Goal: Transaction & Acquisition: Subscribe to service/newsletter

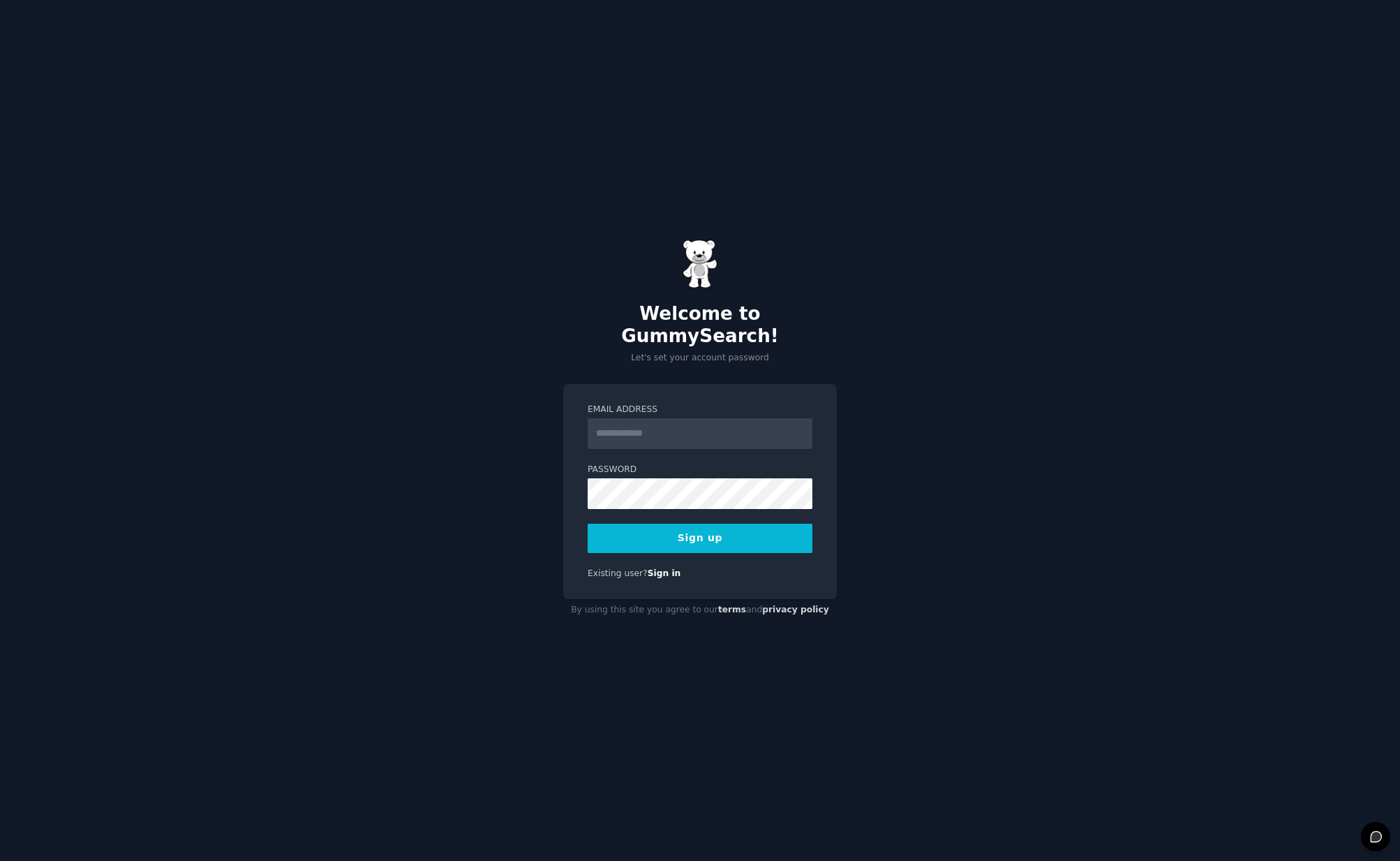
click at [675, 404] on label "Email Address" at bounding box center [700, 410] width 225 height 13
click at [675, 419] on input "Email Address" at bounding box center [700, 433] width 225 height 30
type input "**********"
click at [668, 539] on button "Sign up" at bounding box center [700, 538] width 225 height 29
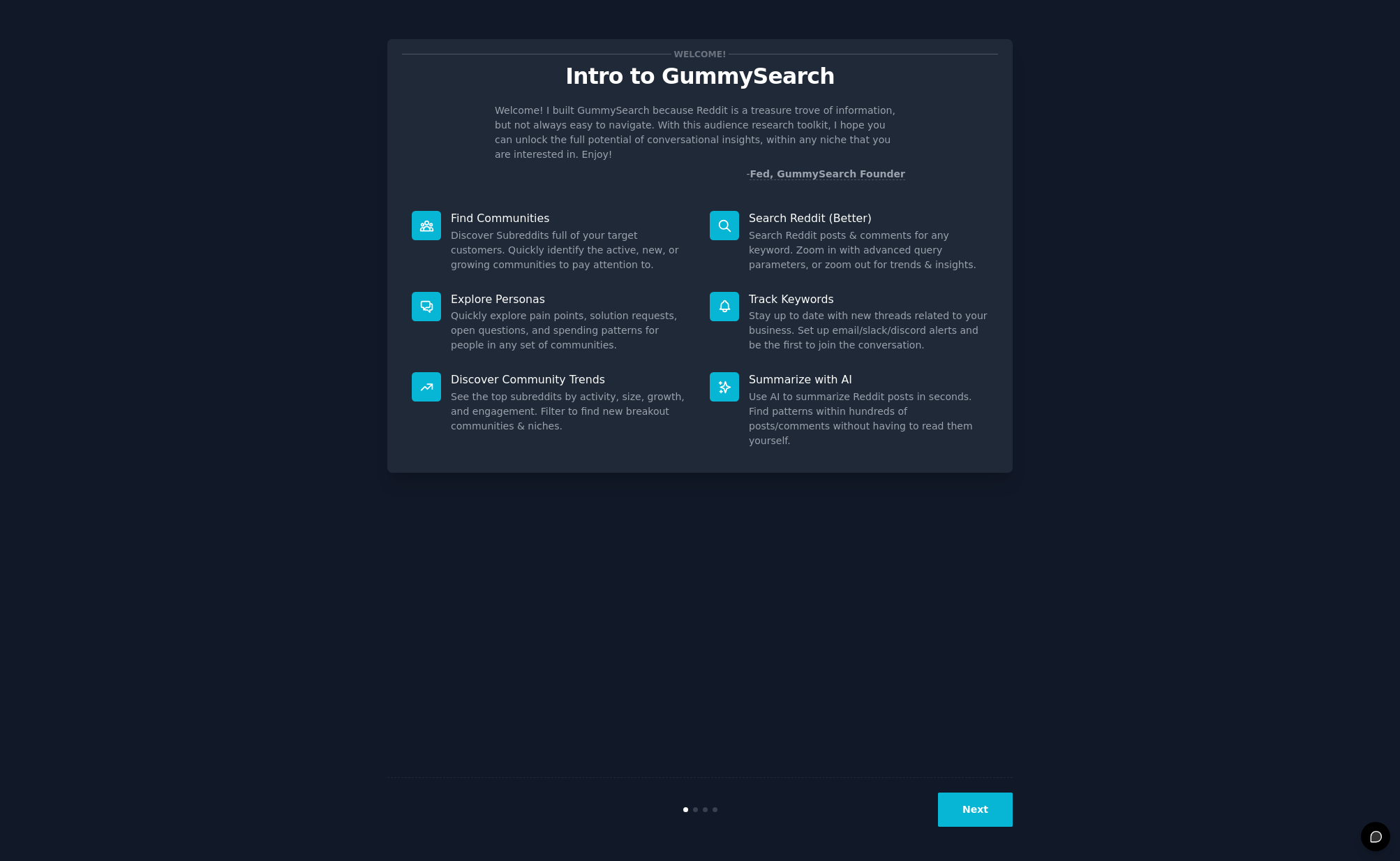
click at [973, 794] on button "Next" at bounding box center [975, 808] width 75 height 34
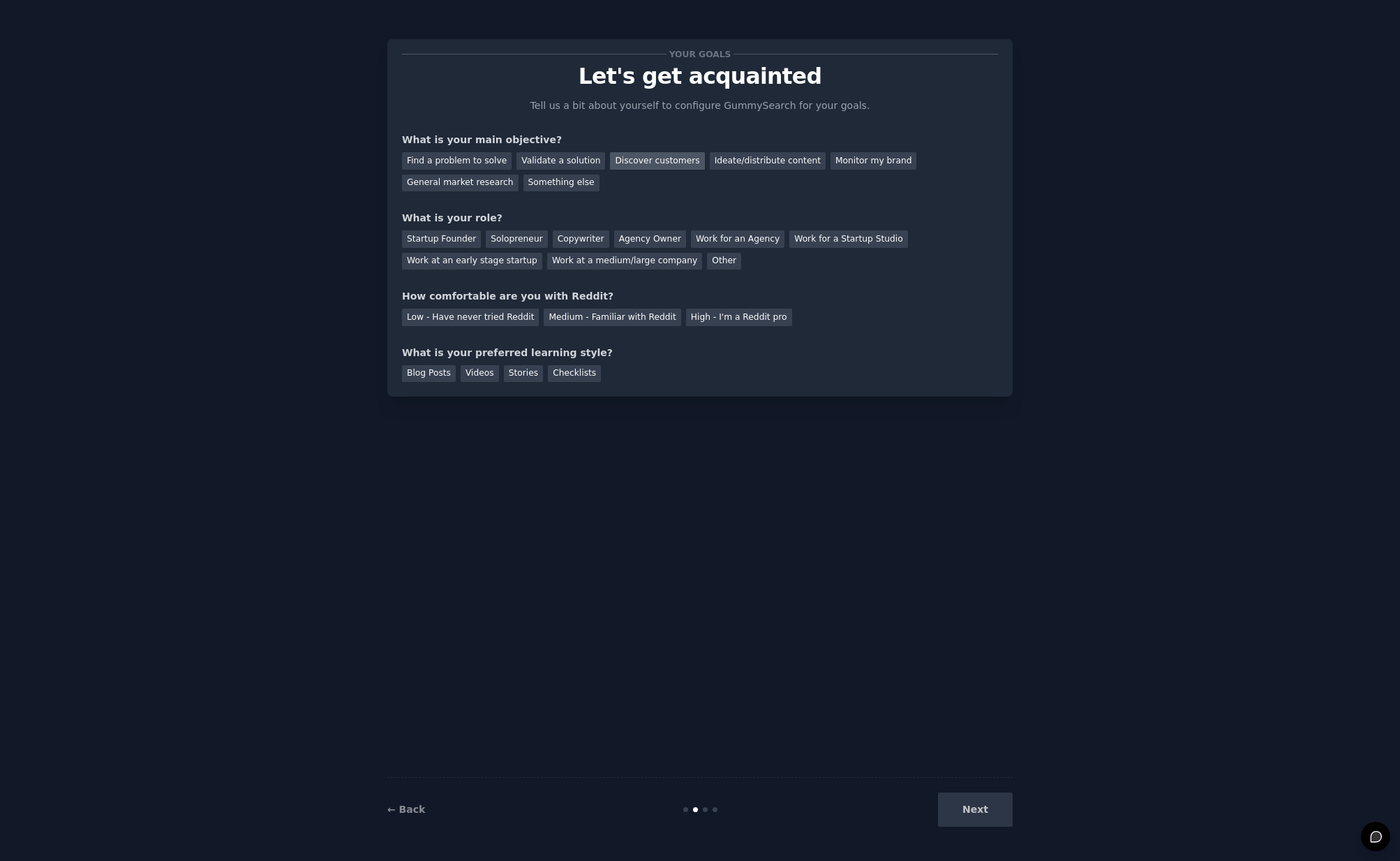
click at [629, 162] on div "Discover customers" at bounding box center [657, 160] width 94 height 18
click at [710, 159] on div "Ideate/distribute content" at bounding box center [768, 160] width 116 height 18
click at [660, 154] on div "Discover customers" at bounding box center [657, 160] width 94 height 18
click at [436, 243] on div "Startup Founder" at bounding box center [441, 239] width 79 height 18
click at [497, 313] on div "Low - Have never tried Reddit" at bounding box center [470, 317] width 136 height 18
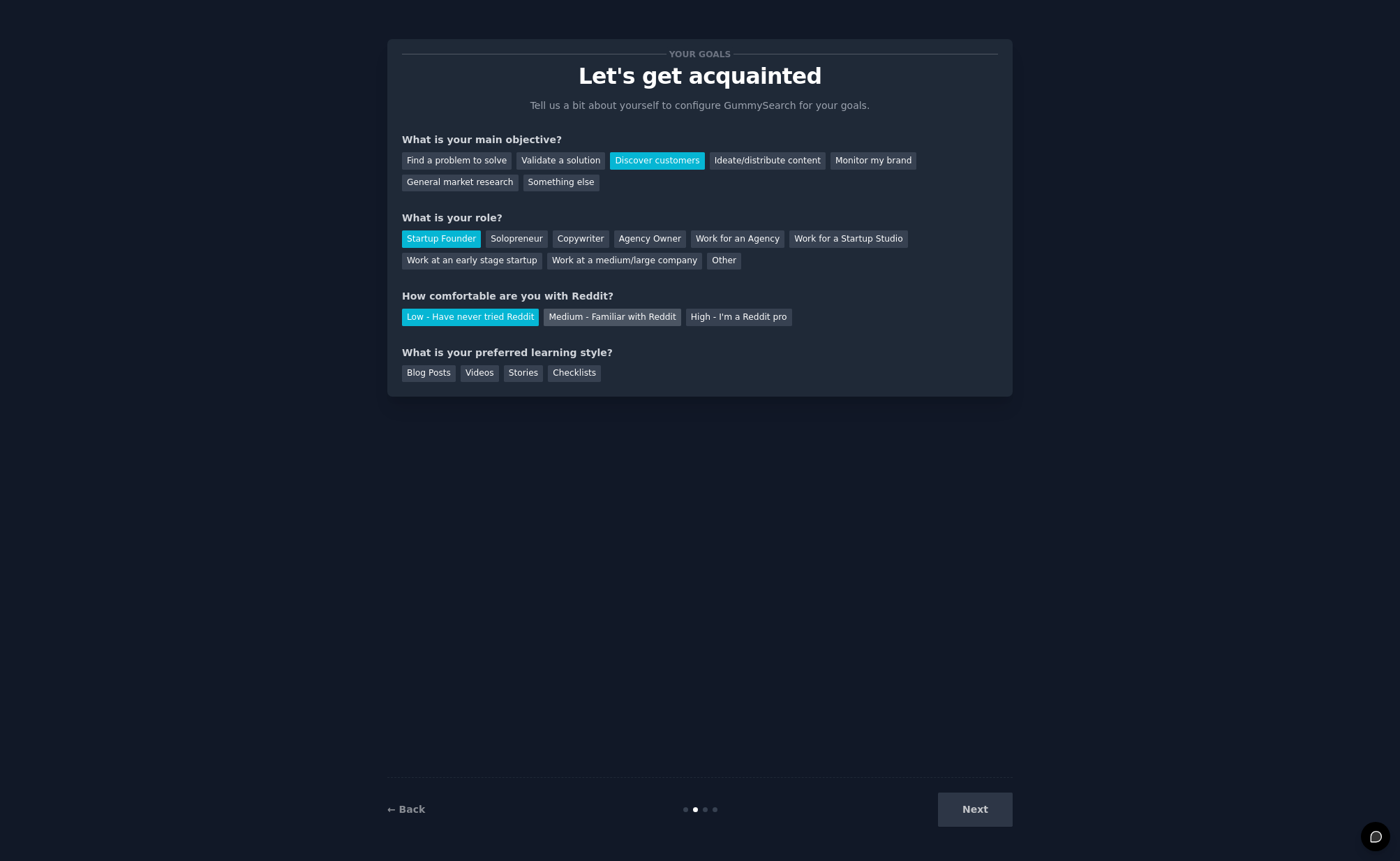
click at [584, 315] on div "Medium - Familiar with Reddit" at bounding box center [612, 317] width 136 height 18
click at [422, 376] on div "Blog Posts" at bounding box center [429, 373] width 53 height 18
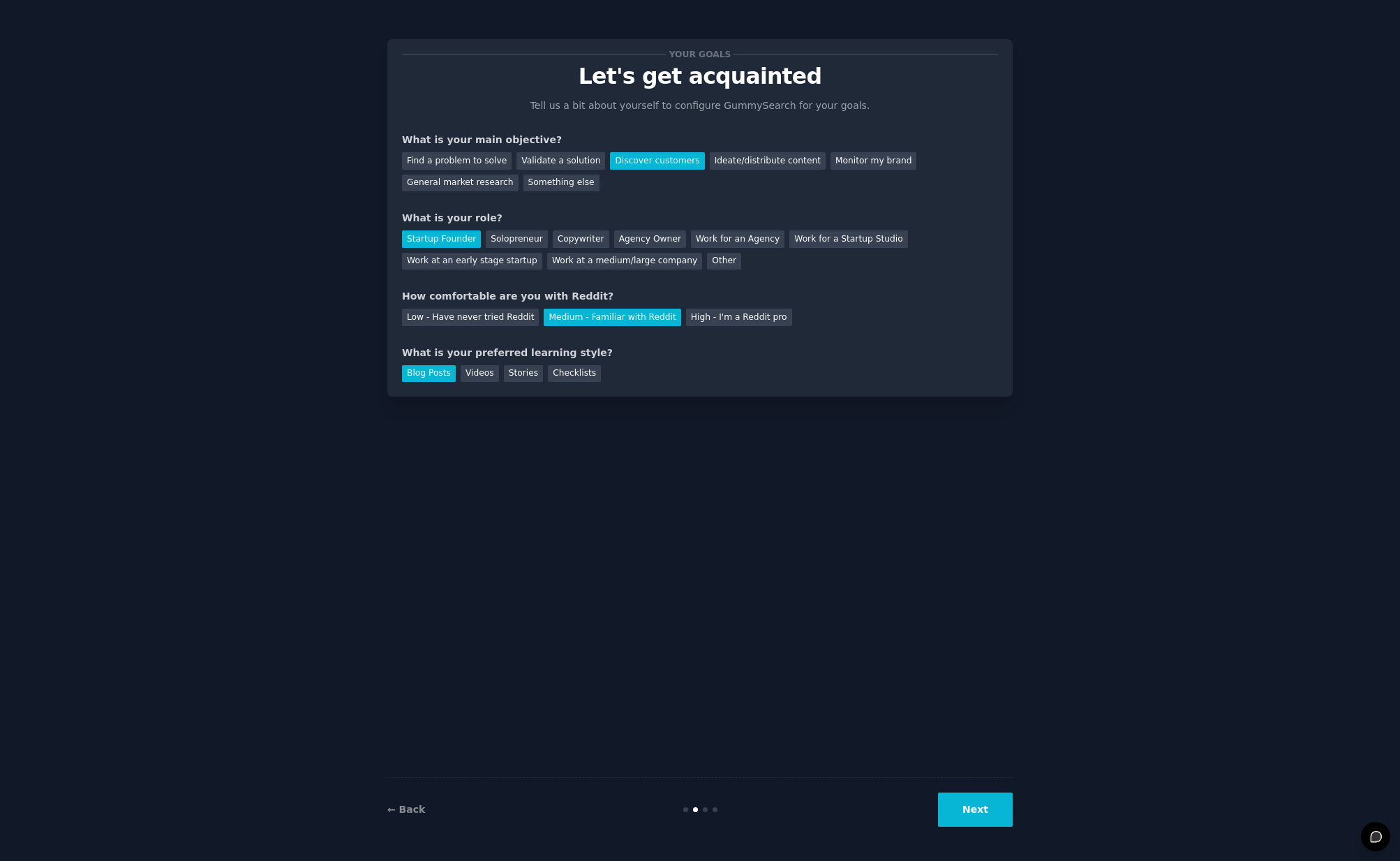
click at [996, 818] on button "Next" at bounding box center [975, 808] width 75 height 34
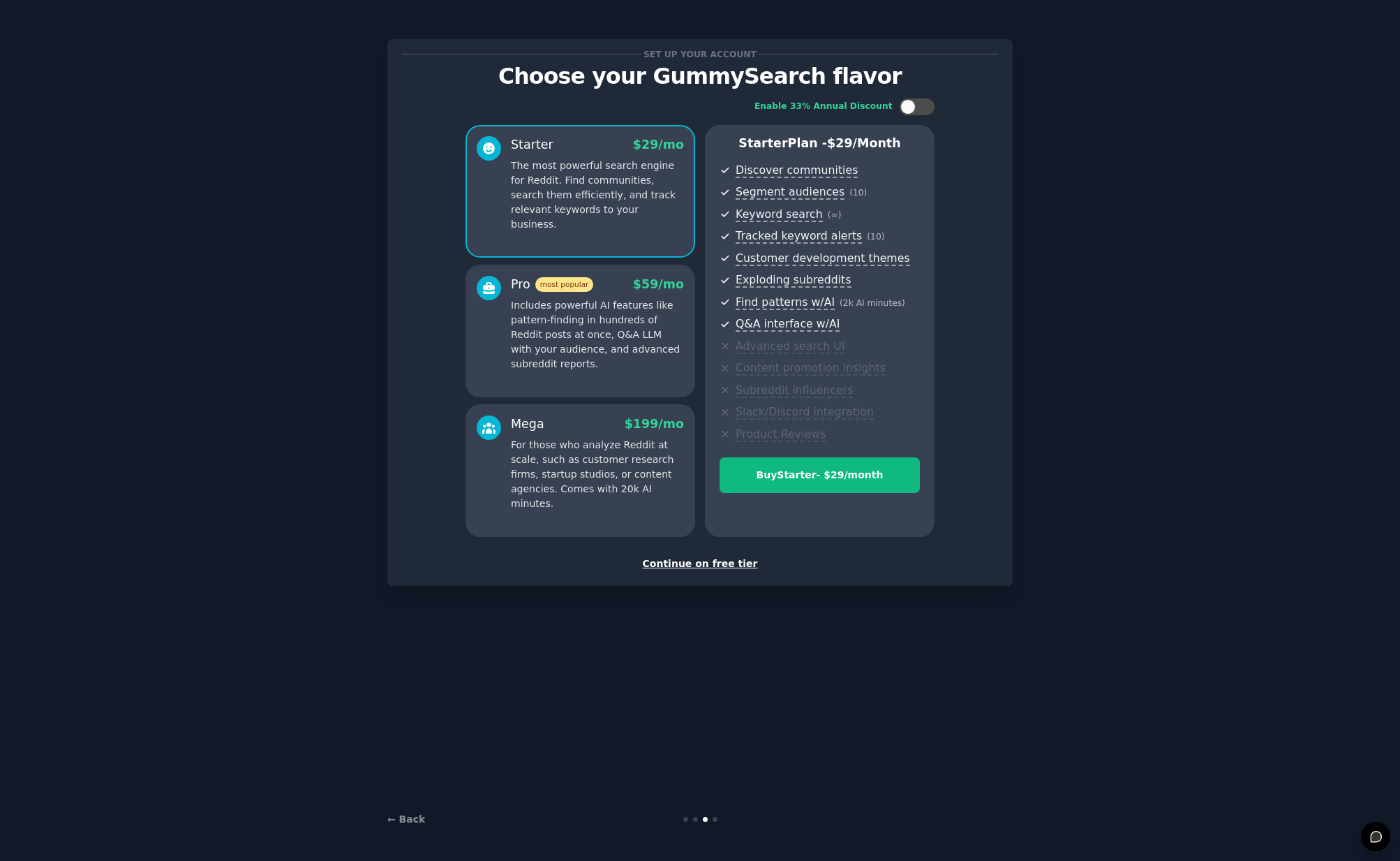
click at [595, 349] on p "Includes powerful AI features like pattern-finding in hundreds of Reddit posts …" at bounding box center [597, 335] width 173 height 74
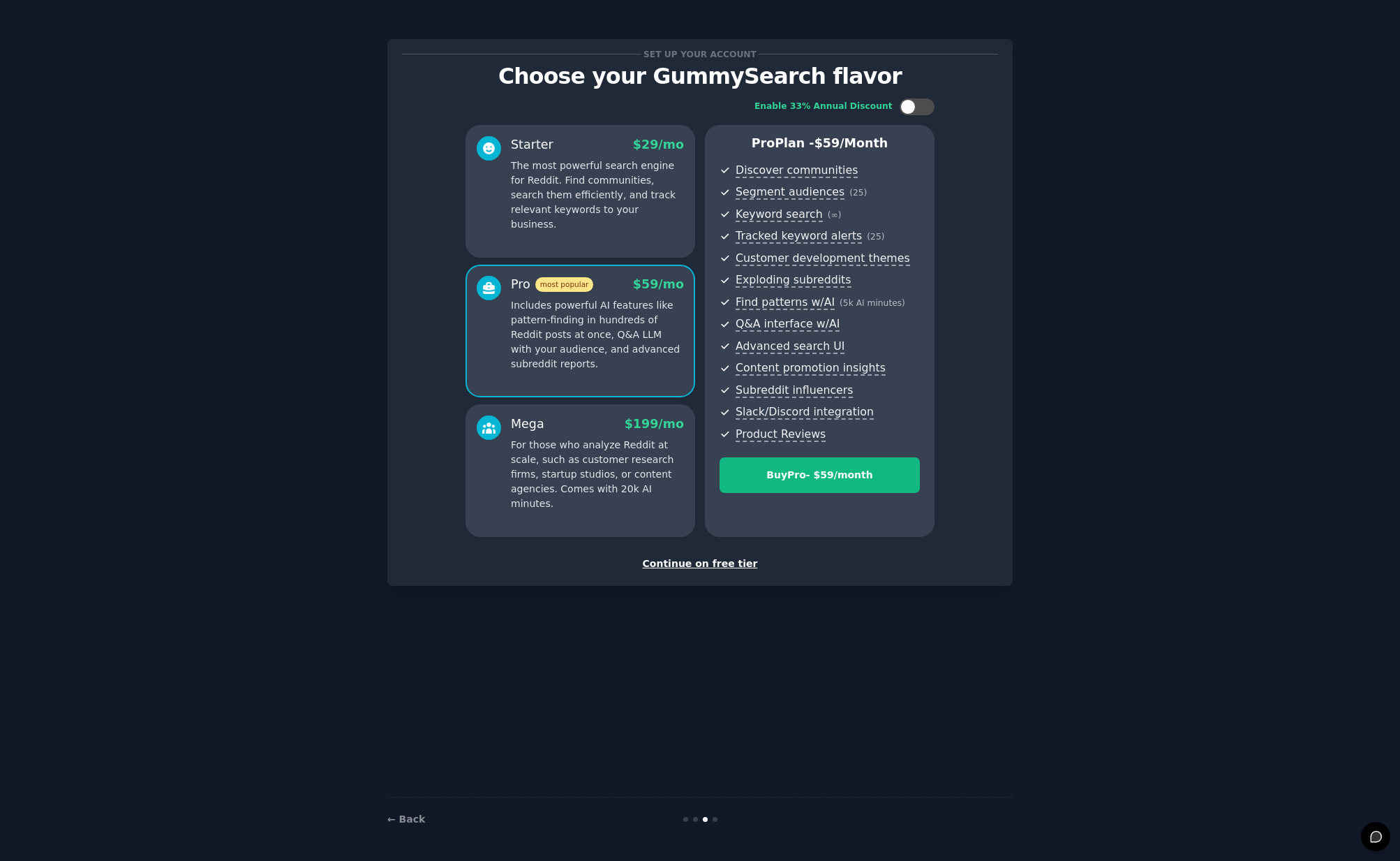
click at [615, 212] on p "The most powerful search engine for Reddit. Find communities, search them effic…" at bounding box center [597, 195] width 173 height 74
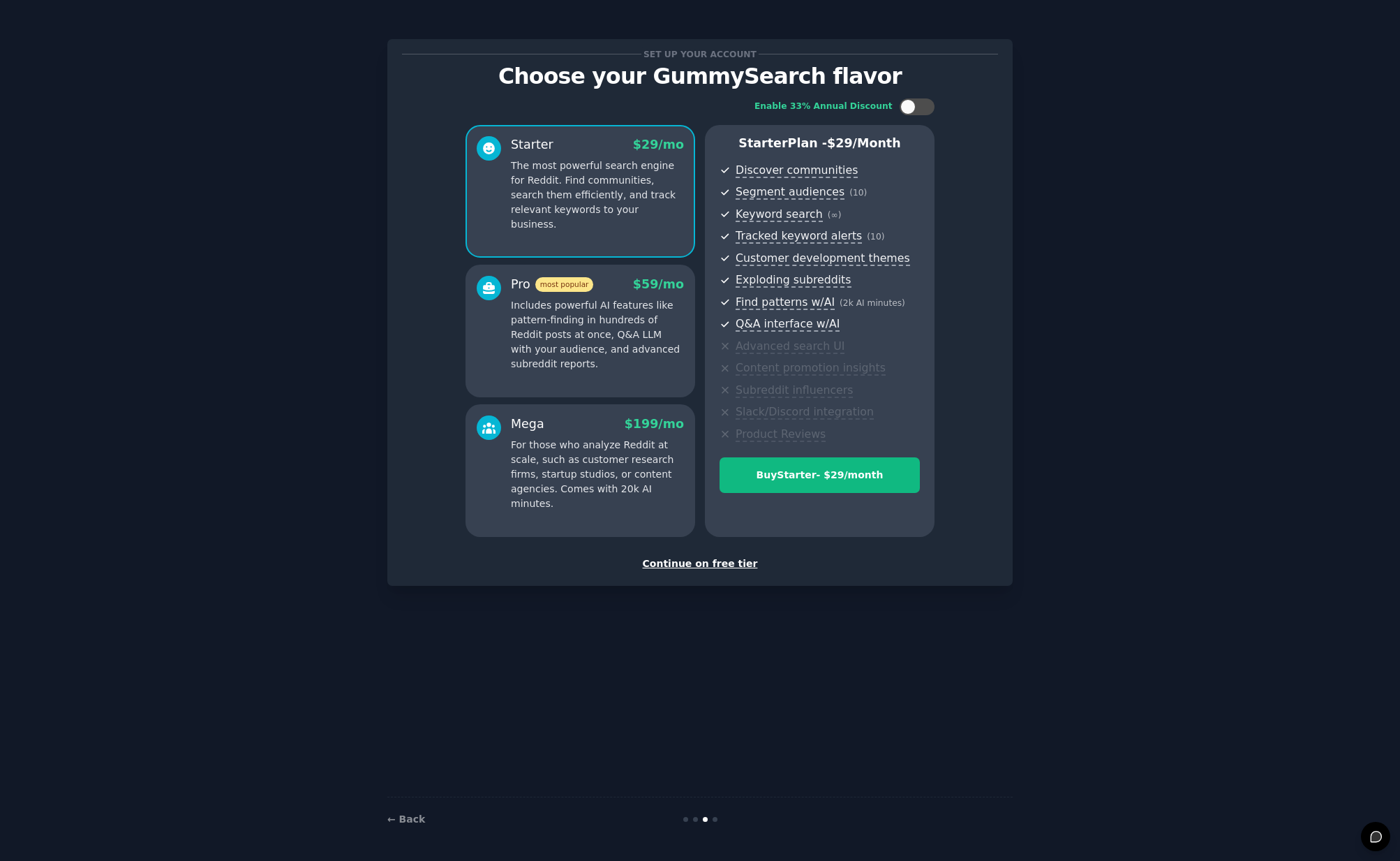
click at [599, 319] on p "Includes powerful AI features like pattern-finding in hundreds of Reddit posts …" at bounding box center [597, 335] width 173 height 74
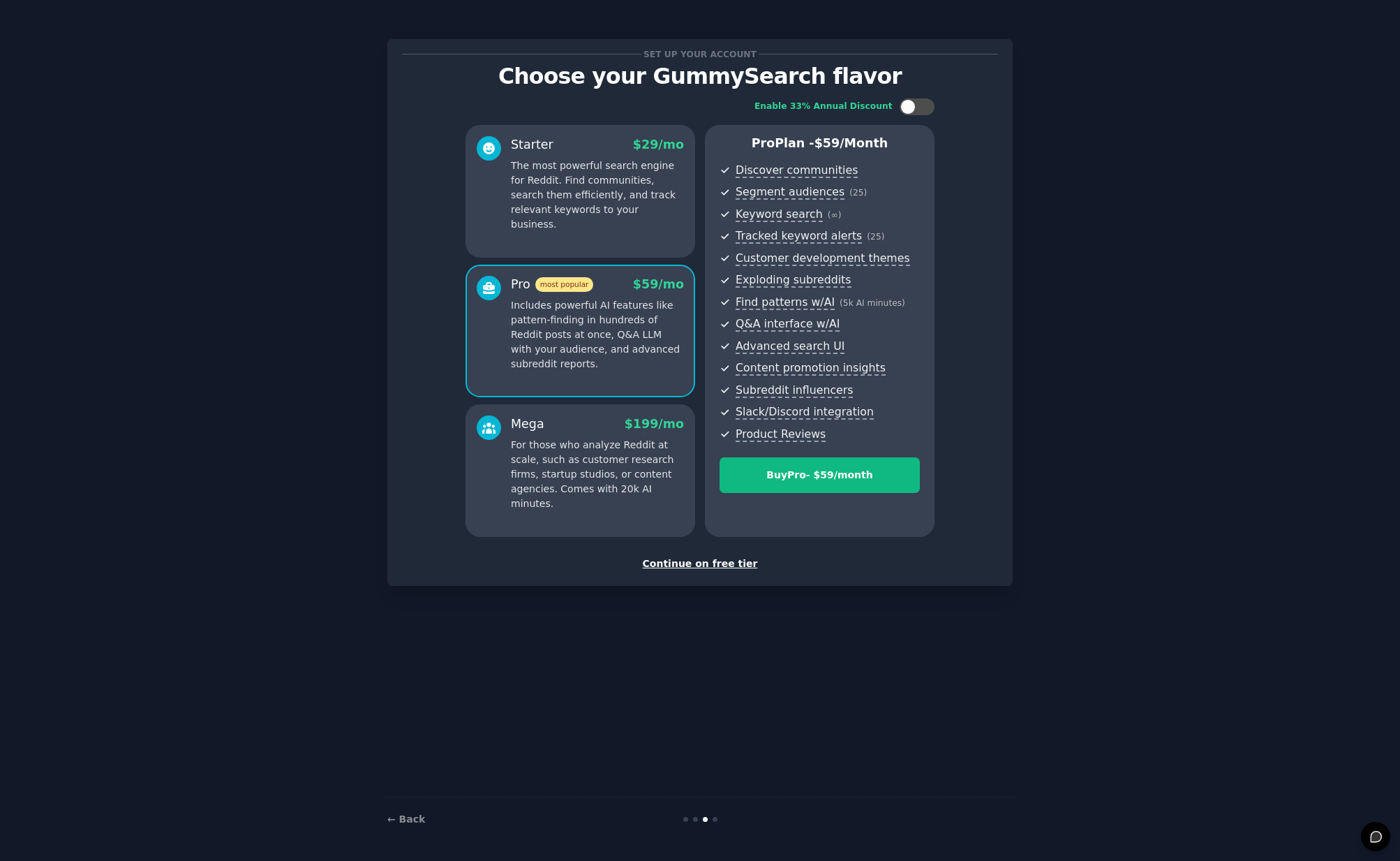
click at [600, 199] on p "The most powerful search engine for Reddit. Find communities, search them effic…" at bounding box center [597, 195] width 173 height 74
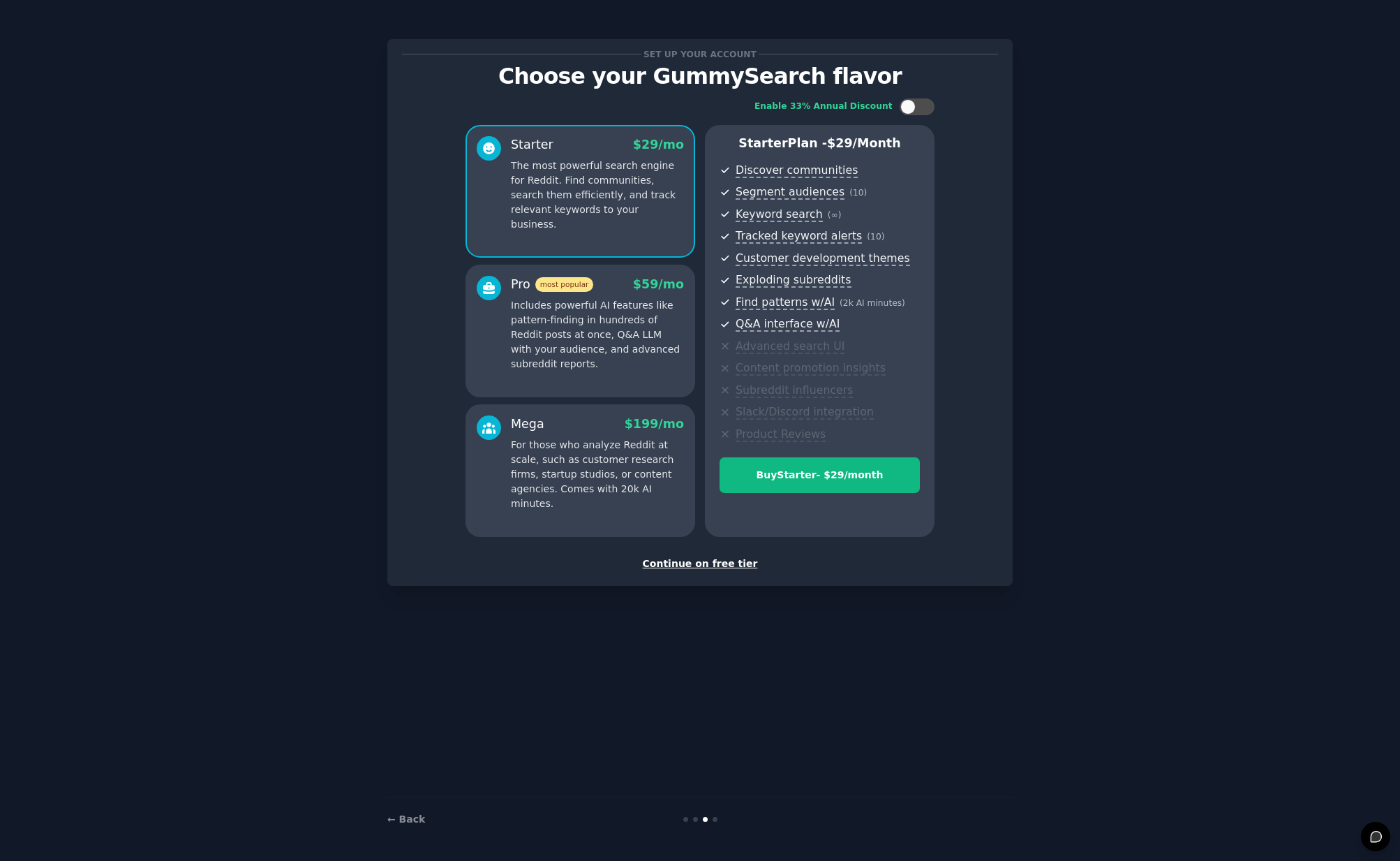
click at [715, 565] on div "Continue on free tier" at bounding box center [700, 564] width 596 height 15
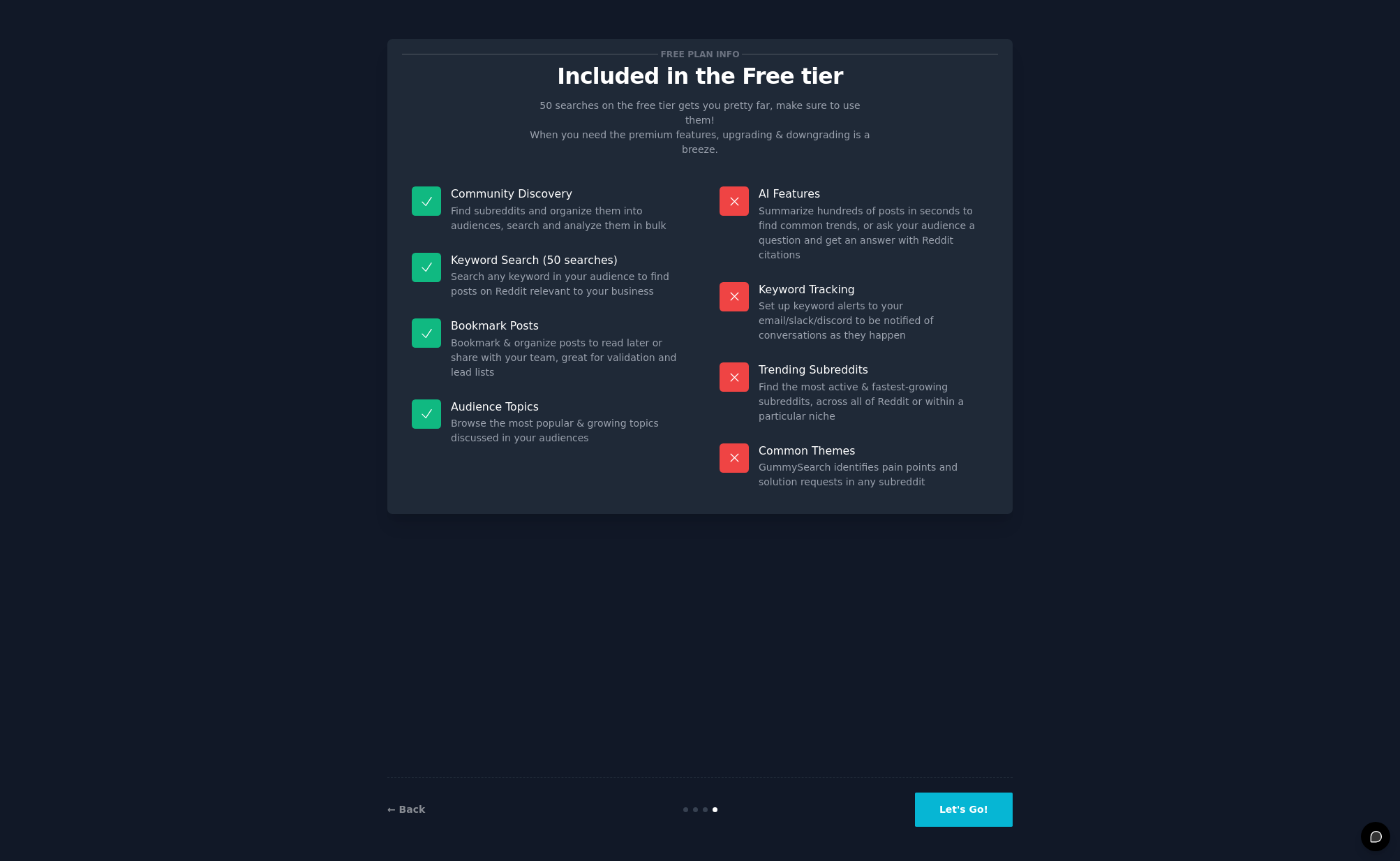
click at [971, 816] on button "Let's Go!" at bounding box center [964, 808] width 98 height 34
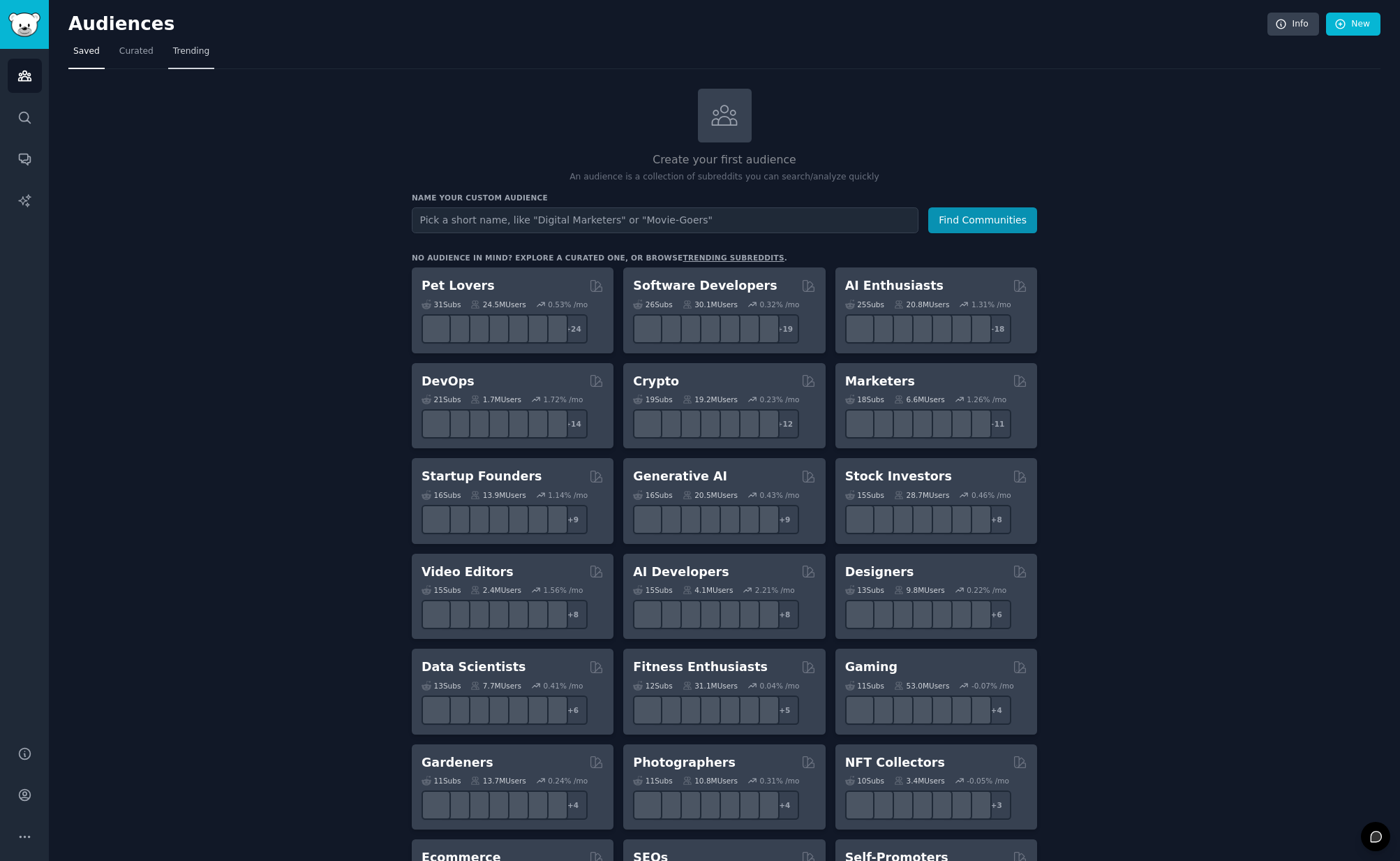
click at [182, 49] on span "Trending" at bounding box center [191, 52] width 36 height 13
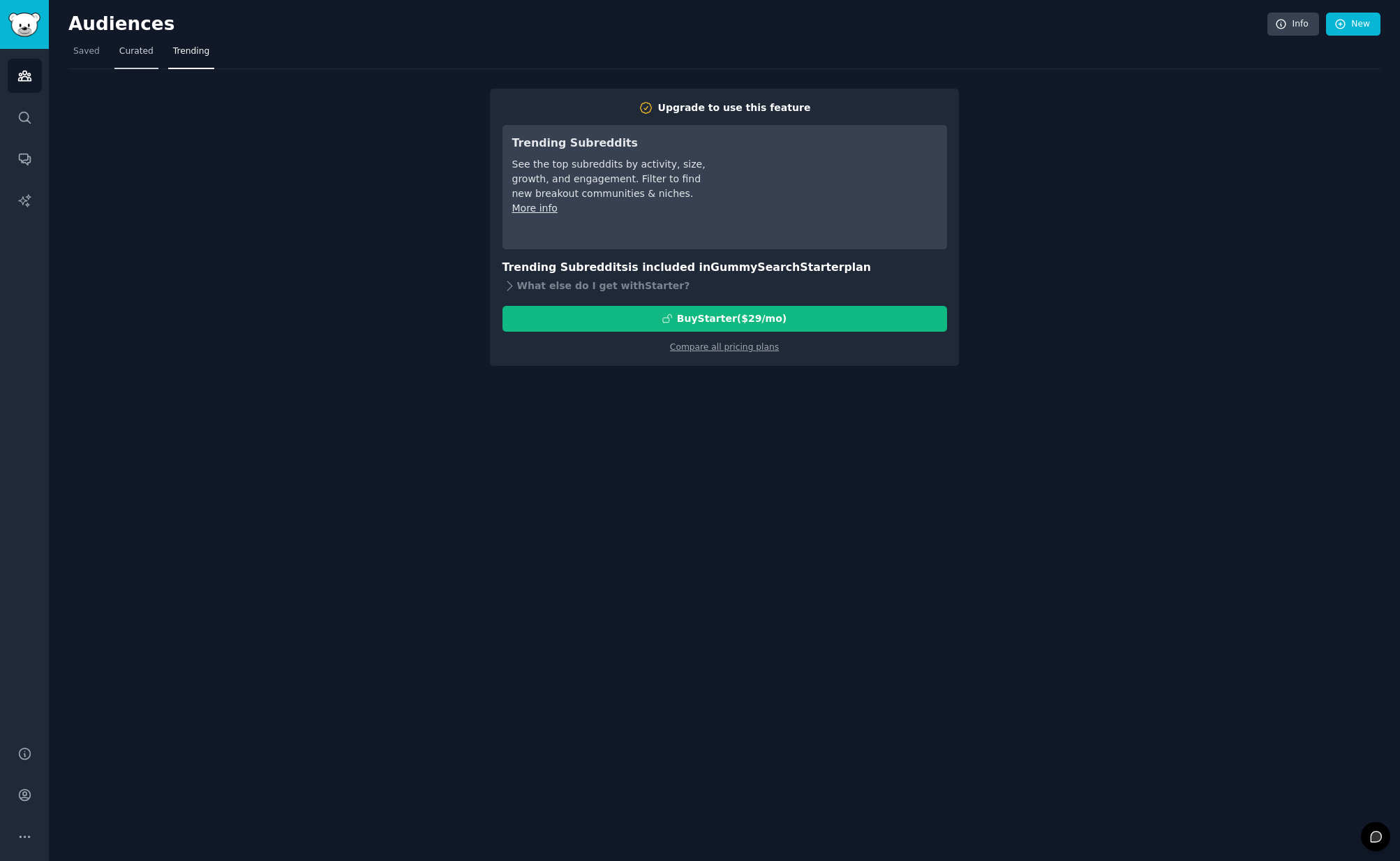
click at [139, 51] on span "Curated" at bounding box center [135, 52] width 34 height 13
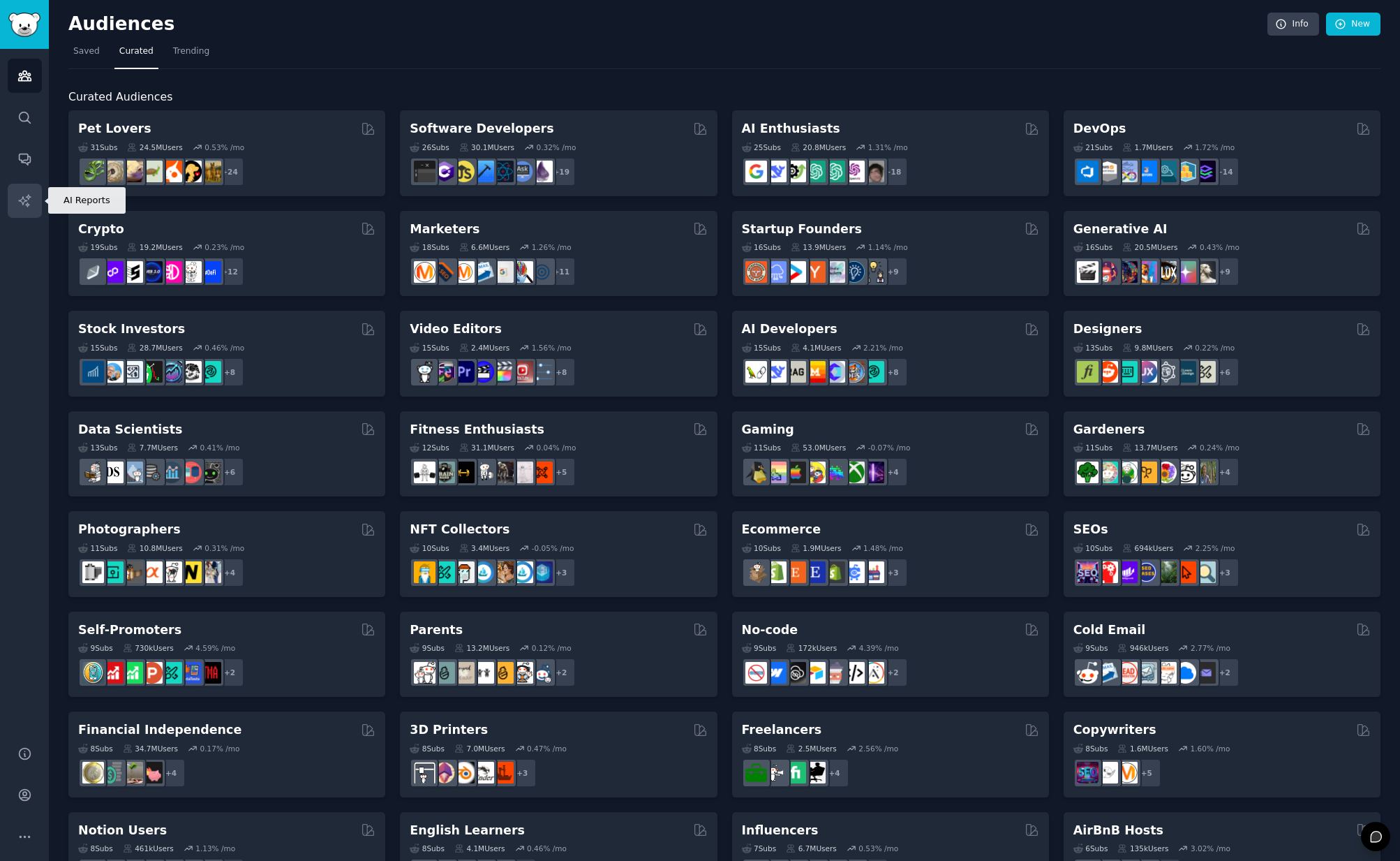
click at [31, 215] on link "AI Reports" at bounding box center [24, 200] width 34 height 34
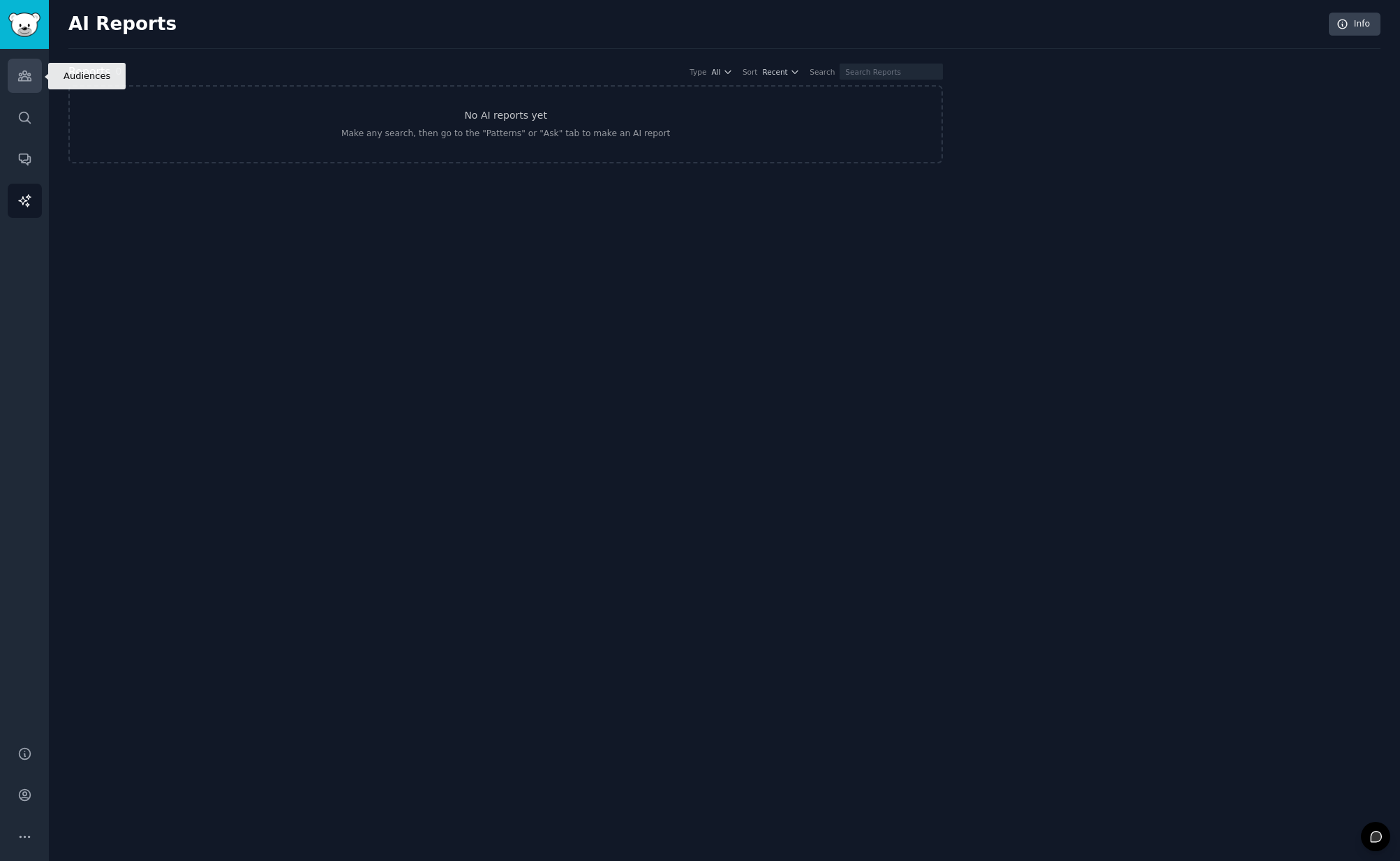
click at [29, 84] on link "Audiences" at bounding box center [24, 76] width 34 height 34
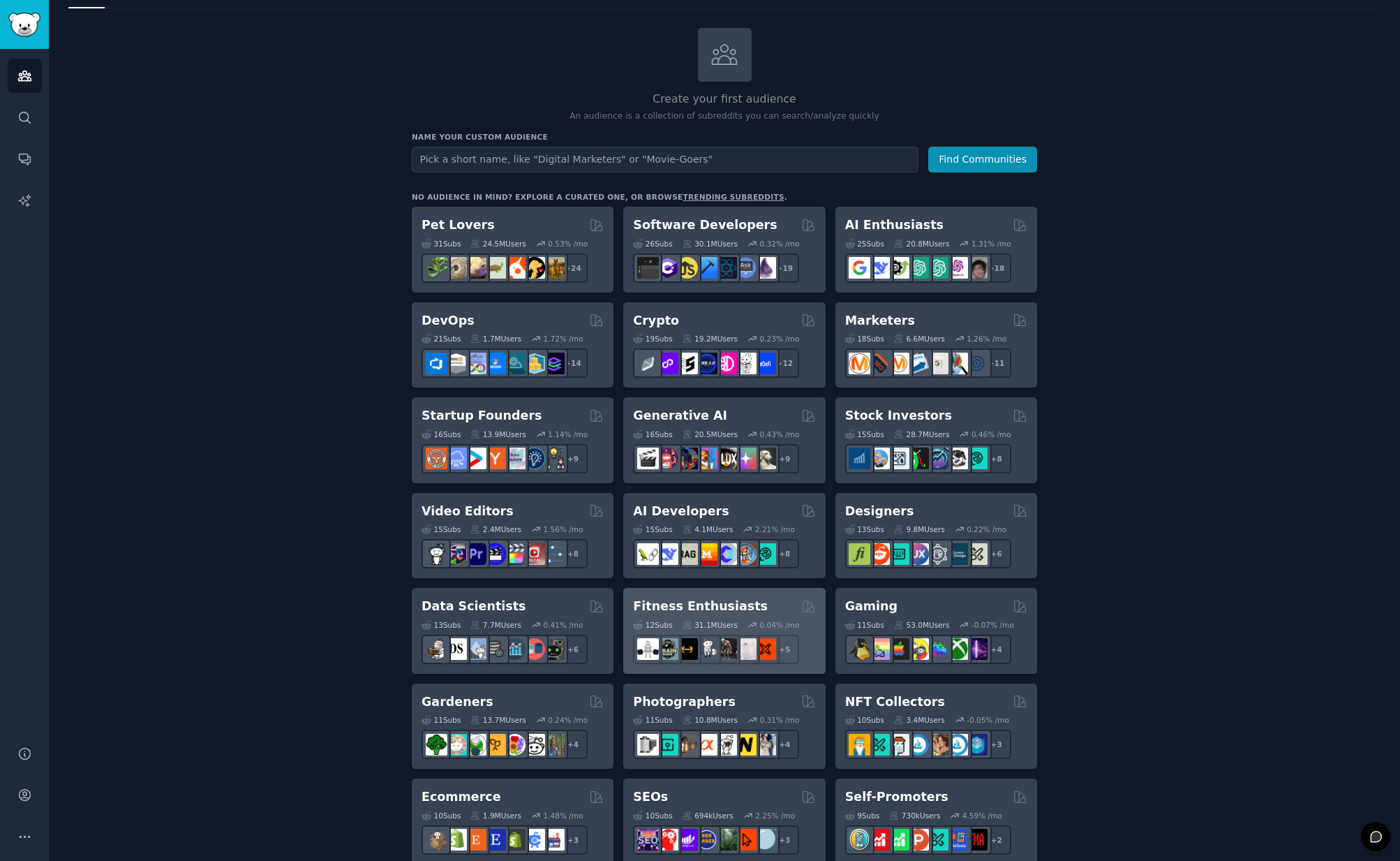
scroll to position [290, 0]
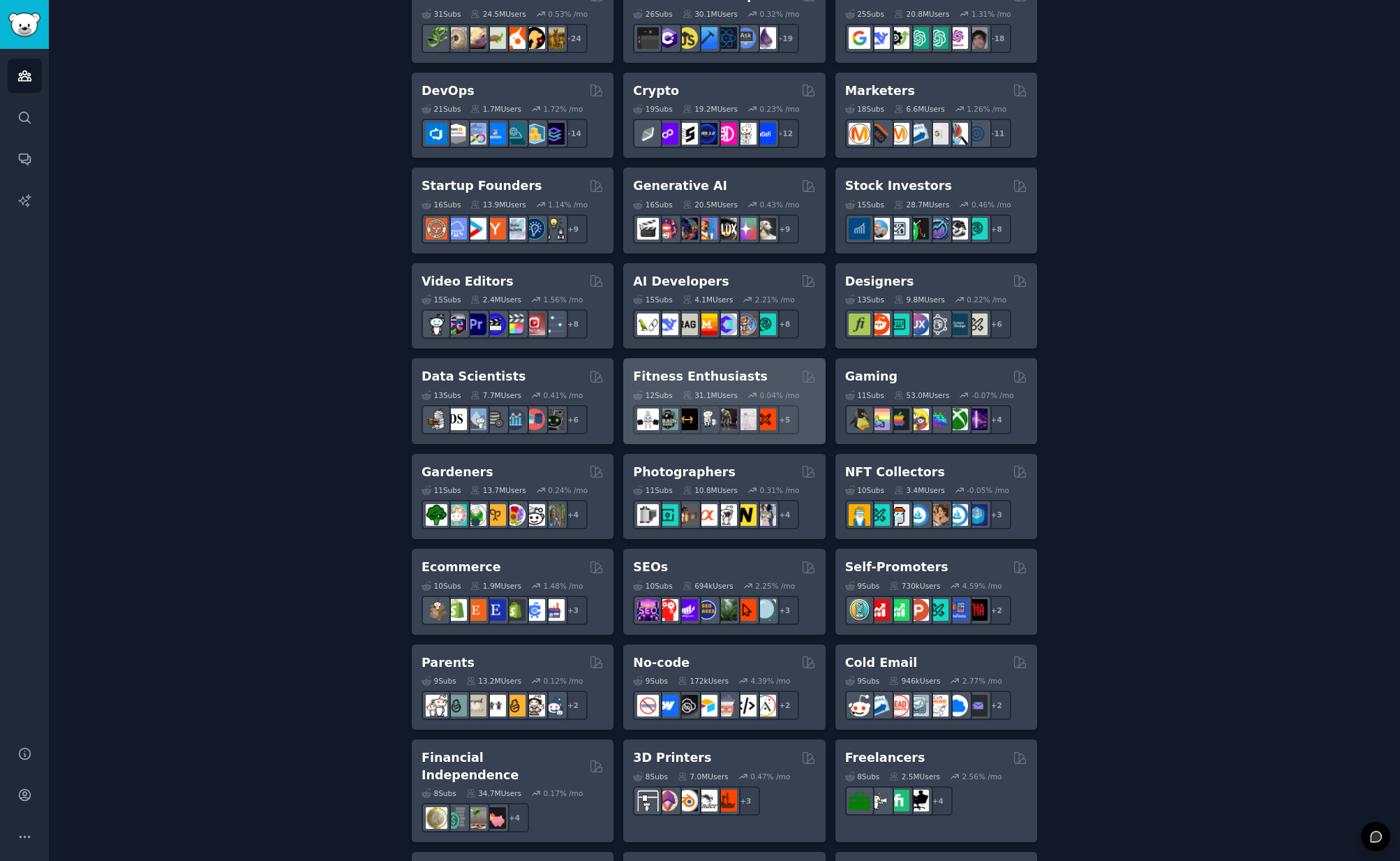
click at [729, 385] on div "12 Sub s 31.1M Users 0.04 % /mo r/weightroom + 5" at bounding box center [724, 409] width 182 height 49
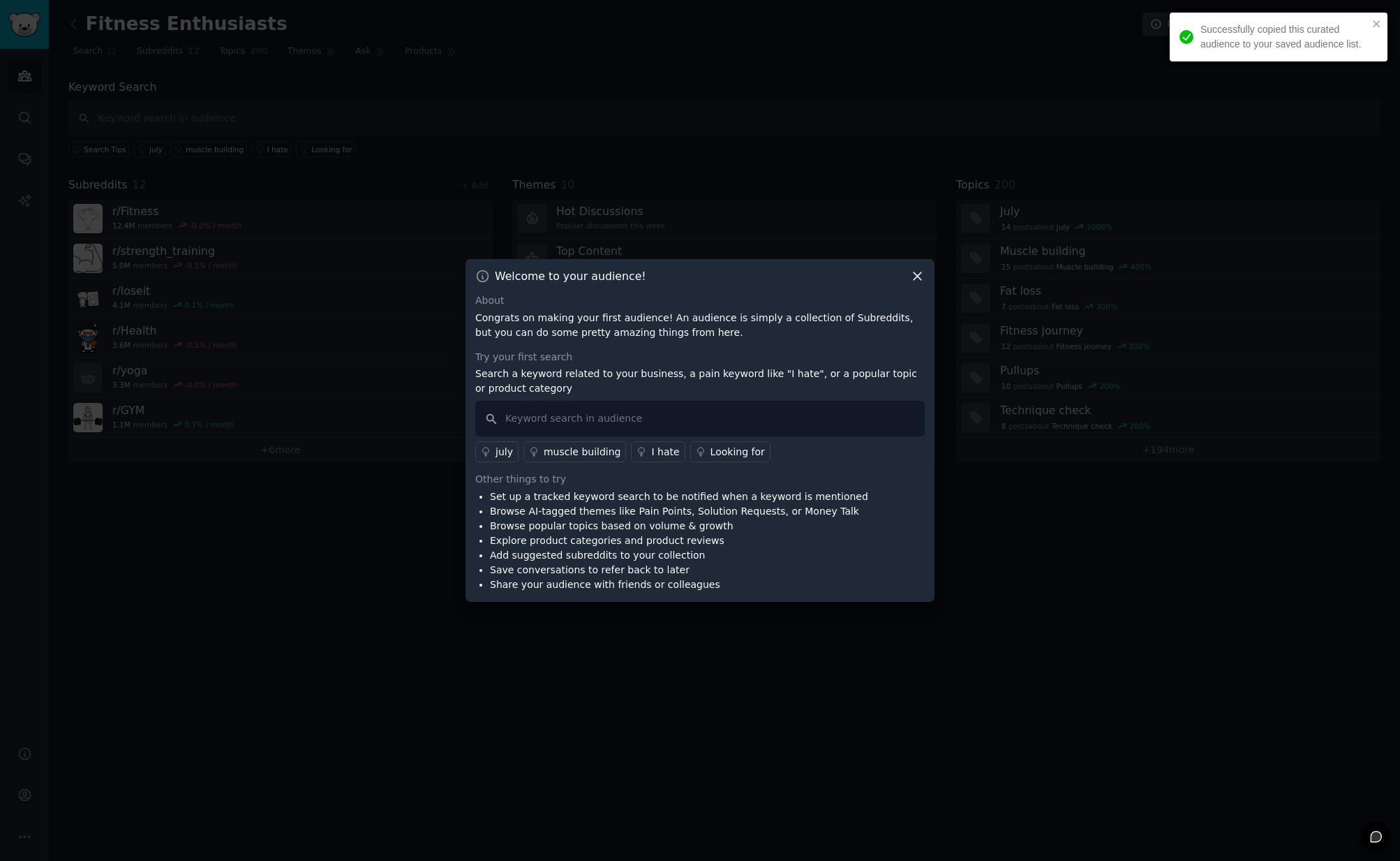
click at [922, 271] on icon at bounding box center [917, 277] width 15 height 15
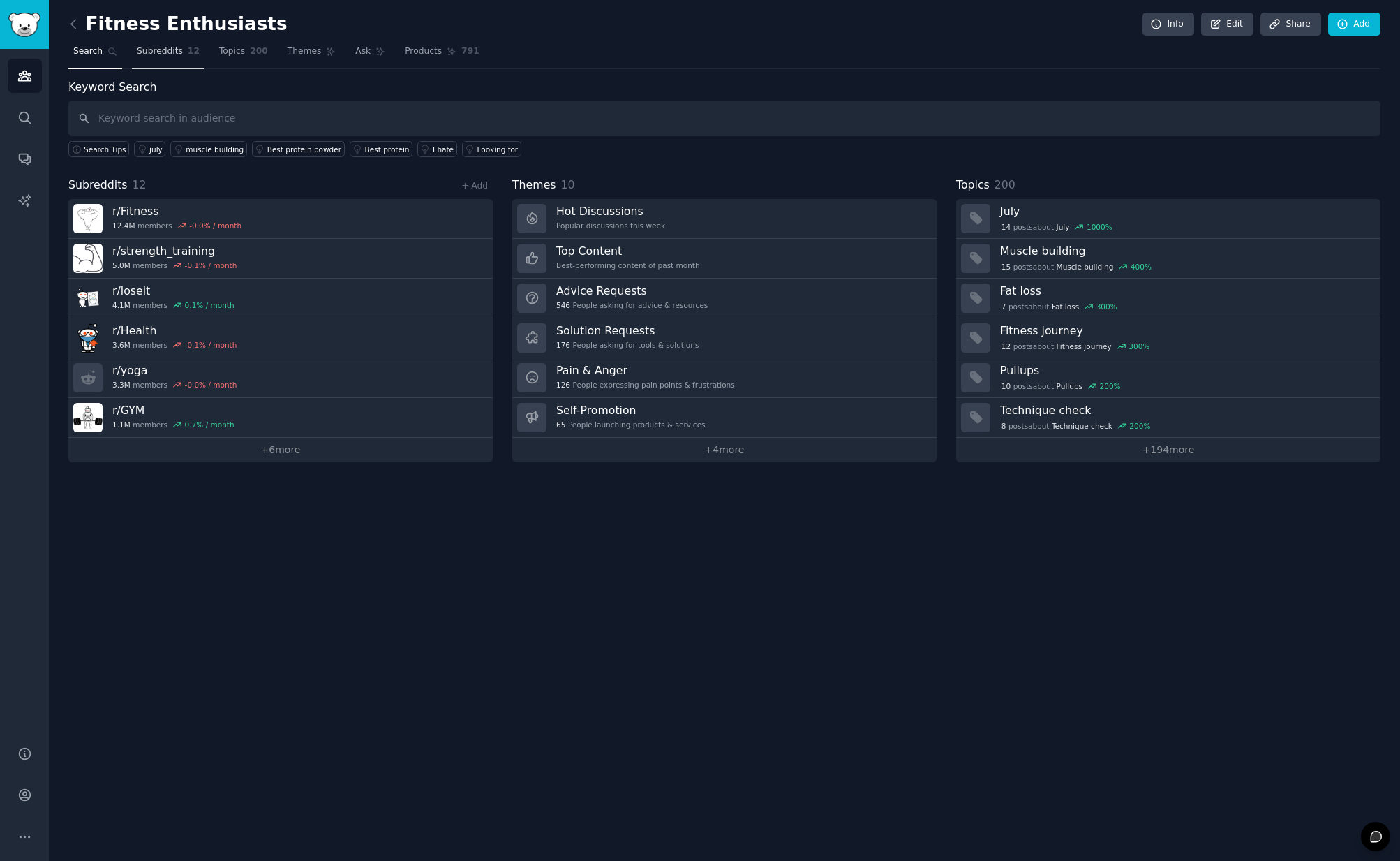
click at [175, 59] on link "Subreddits 12" at bounding box center [168, 54] width 73 height 29
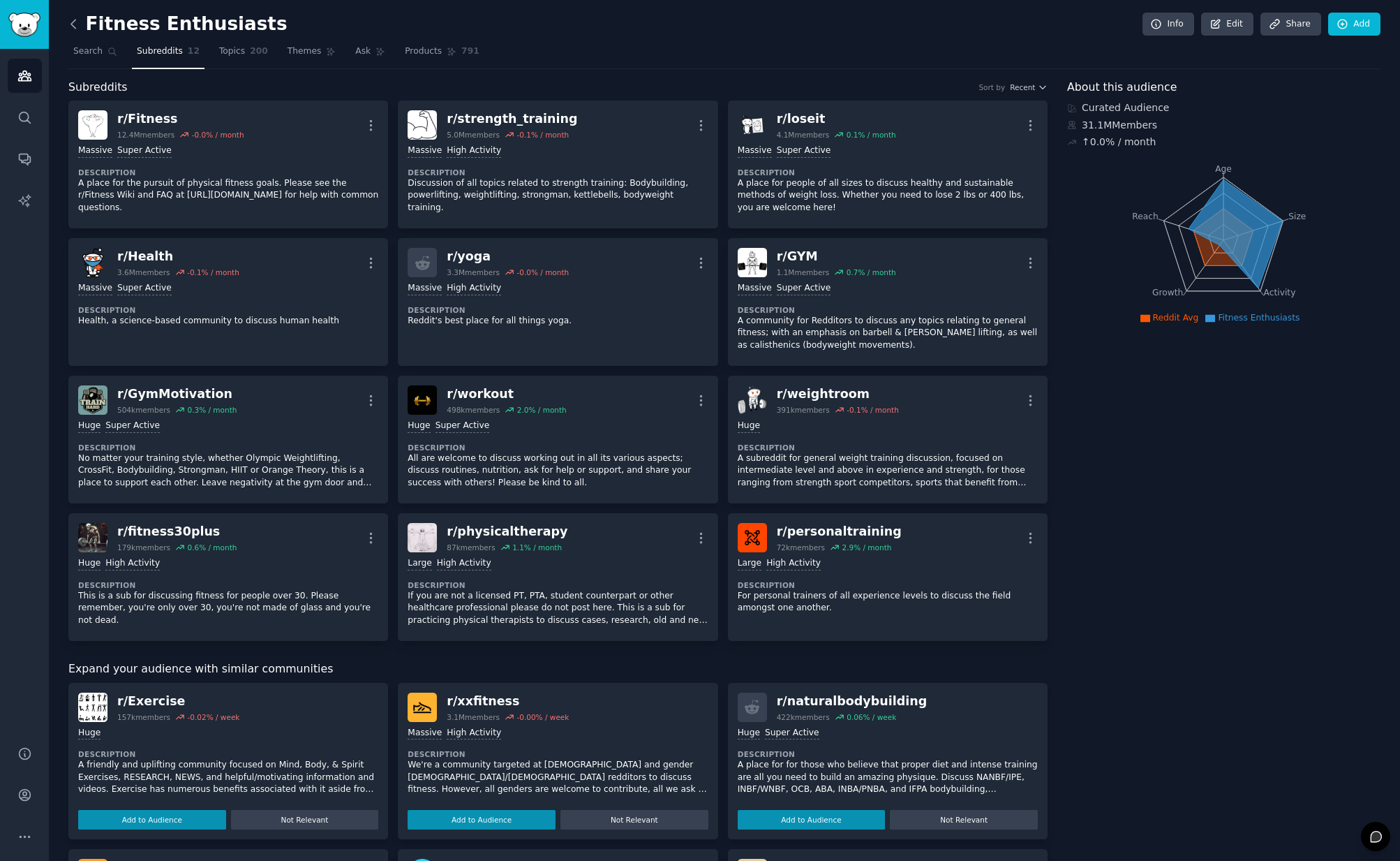
click at [70, 29] on icon at bounding box center [74, 24] width 15 height 15
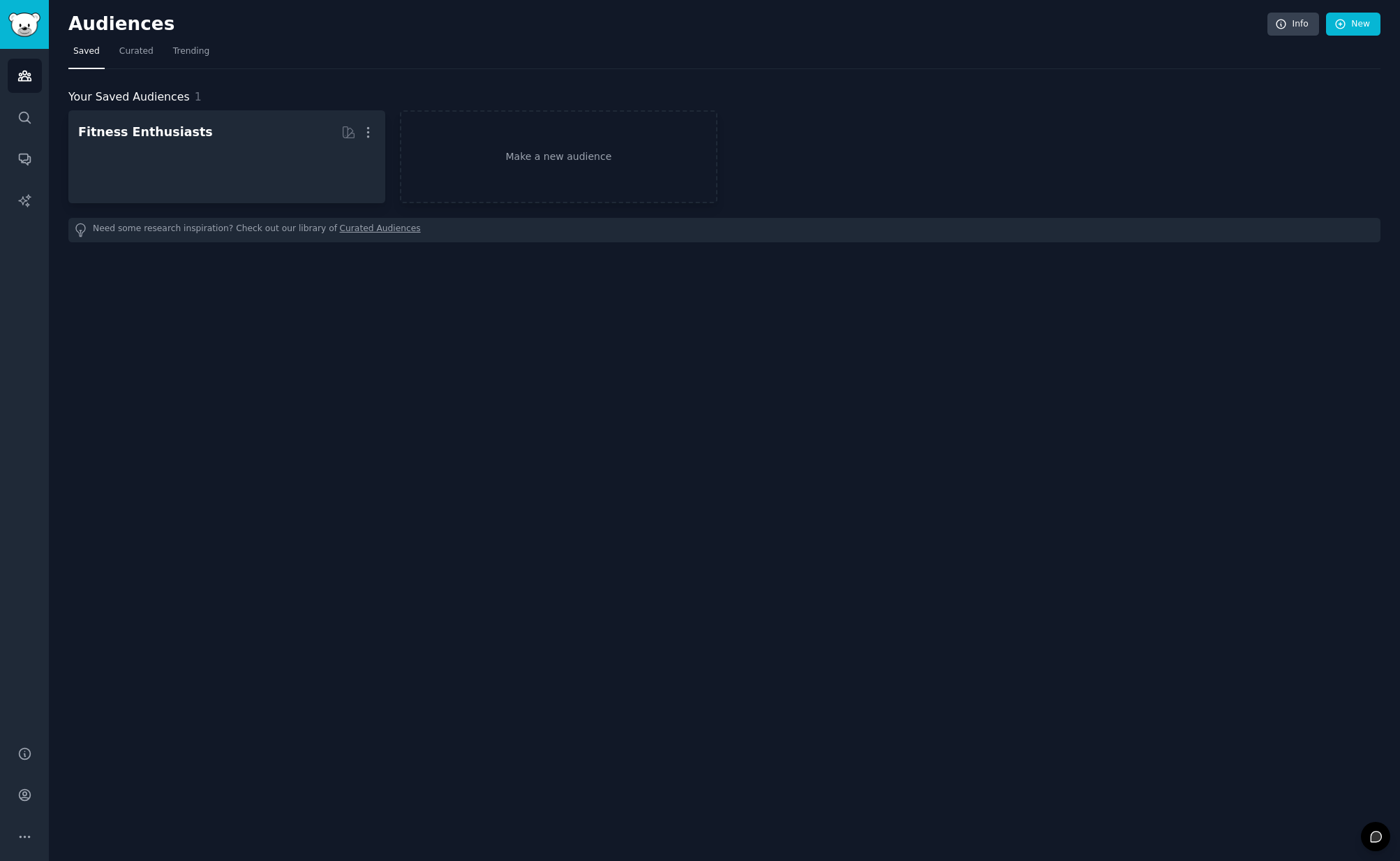
click at [21, 33] on img "Sidebar" at bounding box center [24, 25] width 32 height 25
click at [30, 79] on icon "Sidebar" at bounding box center [25, 76] width 13 height 10
click at [128, 53] on span "Curated" at bounding box center [135, 52] width 34 height 13
